Goal: Information Seeking & Learning: Find specific page/section

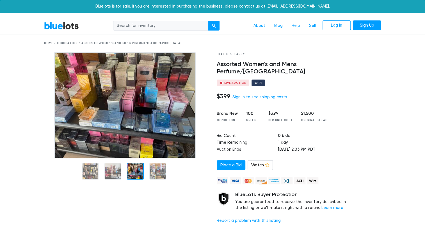
click at [139, 208] on div at bounding box center [126, 140] width 173 height 176
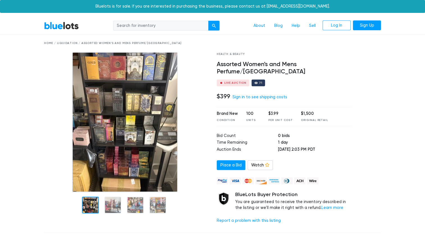
click at [71, 25] on link "BlueLots" at bounding box center [61, 26] width 35 height 8
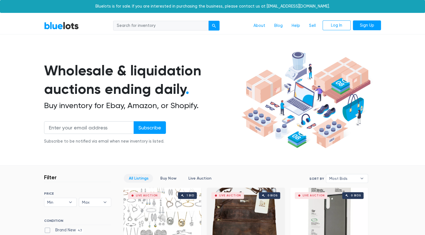
click at [188, 26] on input "search" at bounding box center [160, 26] width 95 height 10
type input "[PERSON_NAME]"
click at [188, 29] on input "[PERSON_NAME]" at bounding box center [160, 26] width 95 height 10
click at [208, 21] on button "submit" at bounding box center [213, 26] width 11 height 10
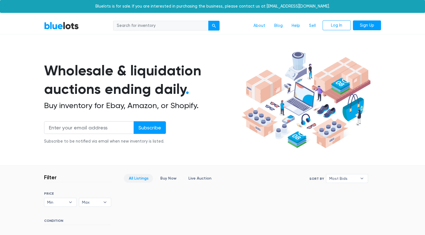
click at [76, 25] on link "BlueLots" at bounding box center [61, 26] width 35 height 8
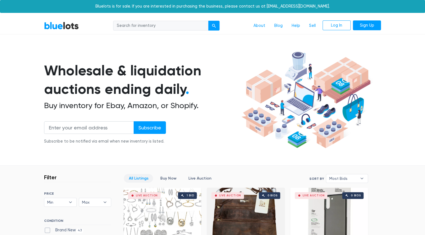
scroll to position [102, 0]
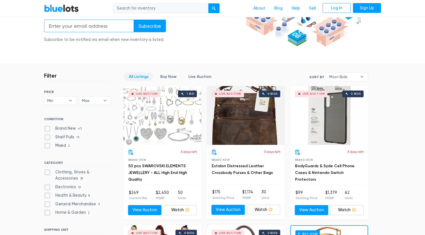
click at [98, 28] on input "email" at bounding box center [89, 26] width 90 height 13
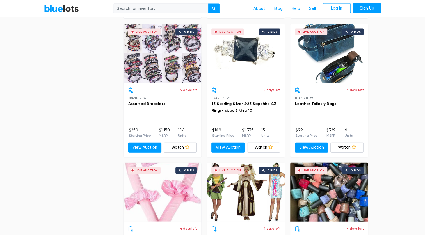
scroll to position [1989, 0]
